Goal: Task Accomplishment & Management: Manage account settings

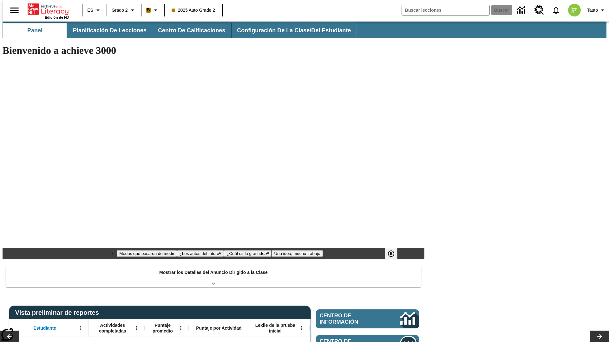
click at [289, 30] on span "Configuración de la clase/del estudiante" at bounding box center [294, 30] width 114 height 7
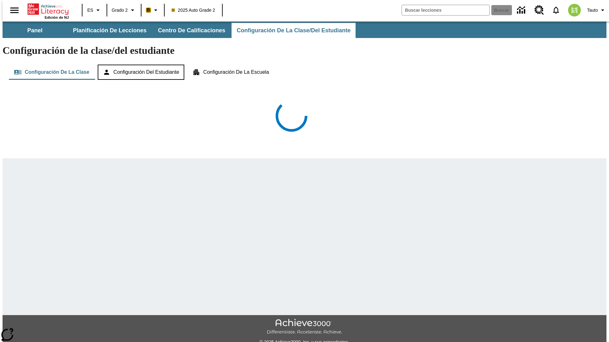
click at [140, 65] on button "Configuración del estudiante" at bounding box center [141, 72] width 87 height 15
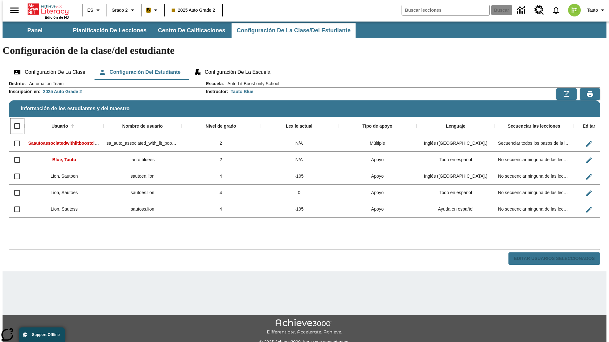
click at [14, 120] on input "Select all rows" at bounding box center [16, 126] width 13 height 13
checkbox input "true"
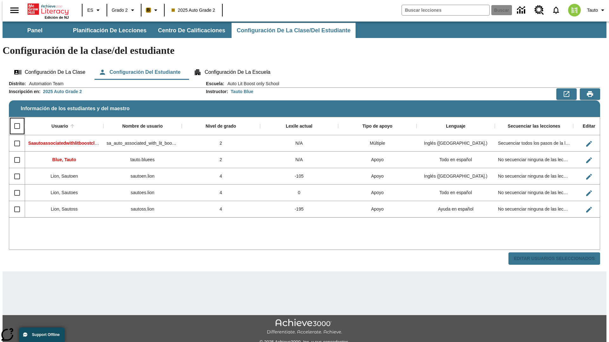
checkbox input "true"
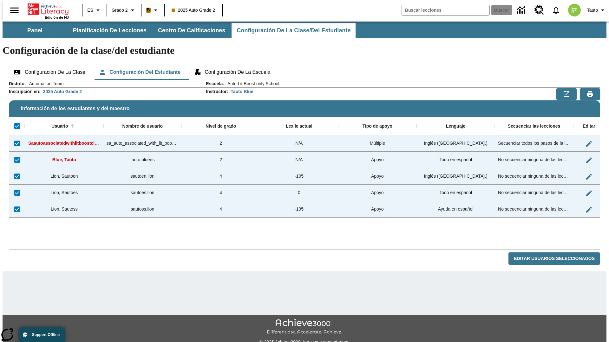
click at [559, 253] on button "Editar Usuarios Seleccionados" at bounding box center [554, 259] width 92 height 12
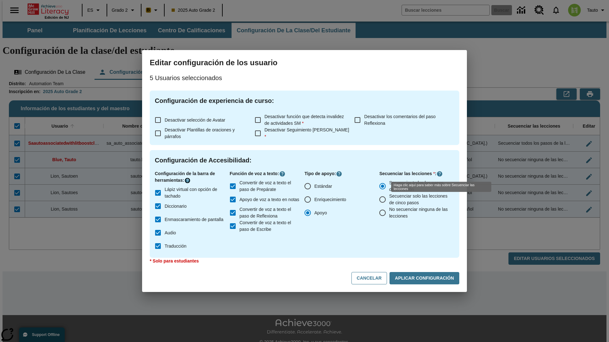
click at [188, 181] on icon "Haga clic aquí para saber más sobre" at bounding box center [187, 181] width 6 height 6
click at [282, 174] on icon "Haga clic aquí para saber más sobre" at bounding box center [282, 174] width 6 height 6
click at [438, 174] on icon "Haga clic aquí para saber más sobre" at bounding box center [439, 174] width 6 height 6
click at [339, 174] on icon "Haga clic aquí para saber más sobre" at bounding box center [339, 174] width 6 height 6
